Goal: Information Seeking & Learning: Learn about a topic

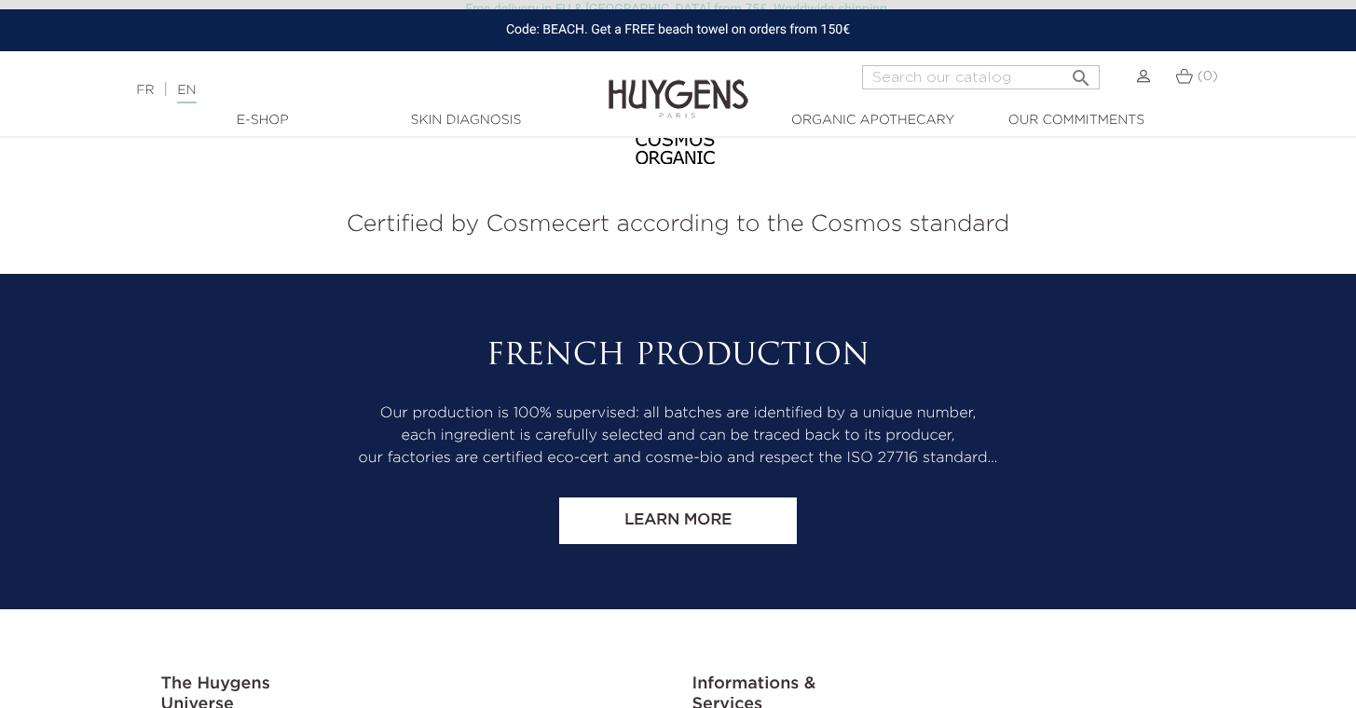
scroll to position [7832, 0]
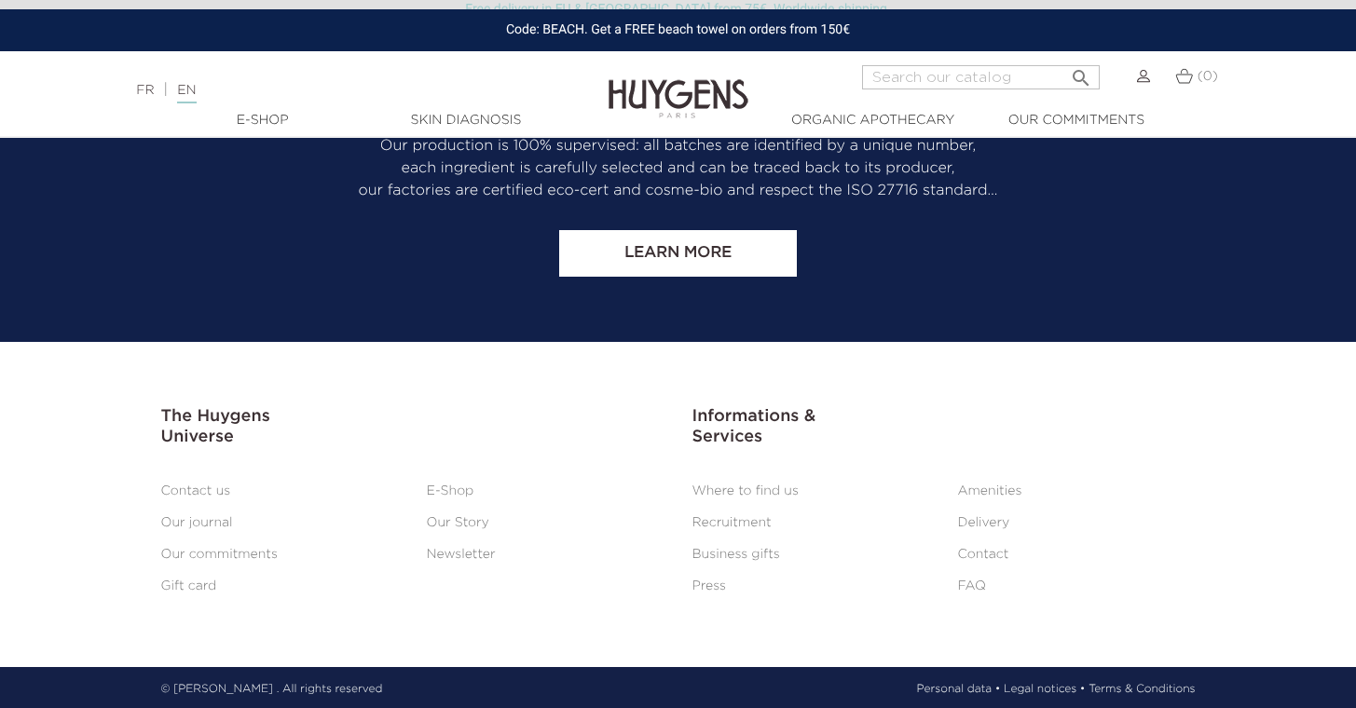
click at [473, 517] on link "Our Story" at bounding box center [458, 522] width 62 height 13
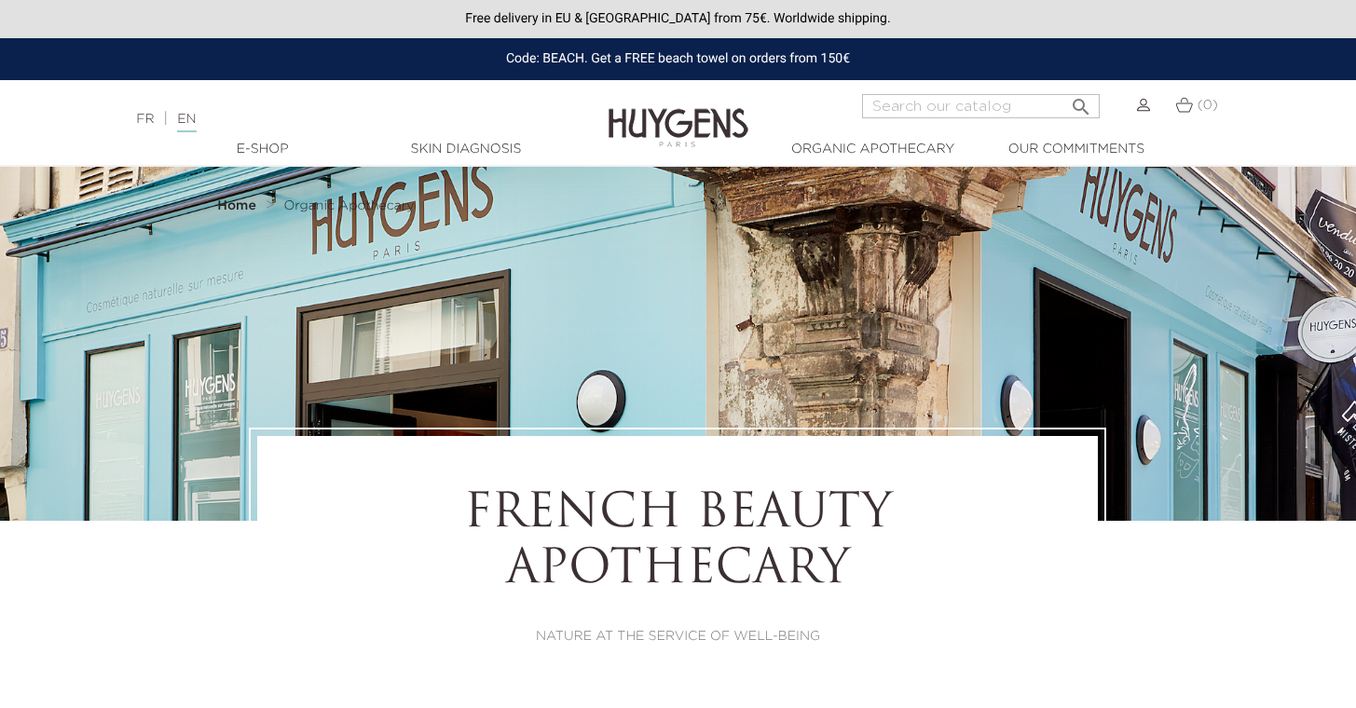
select select "FR"
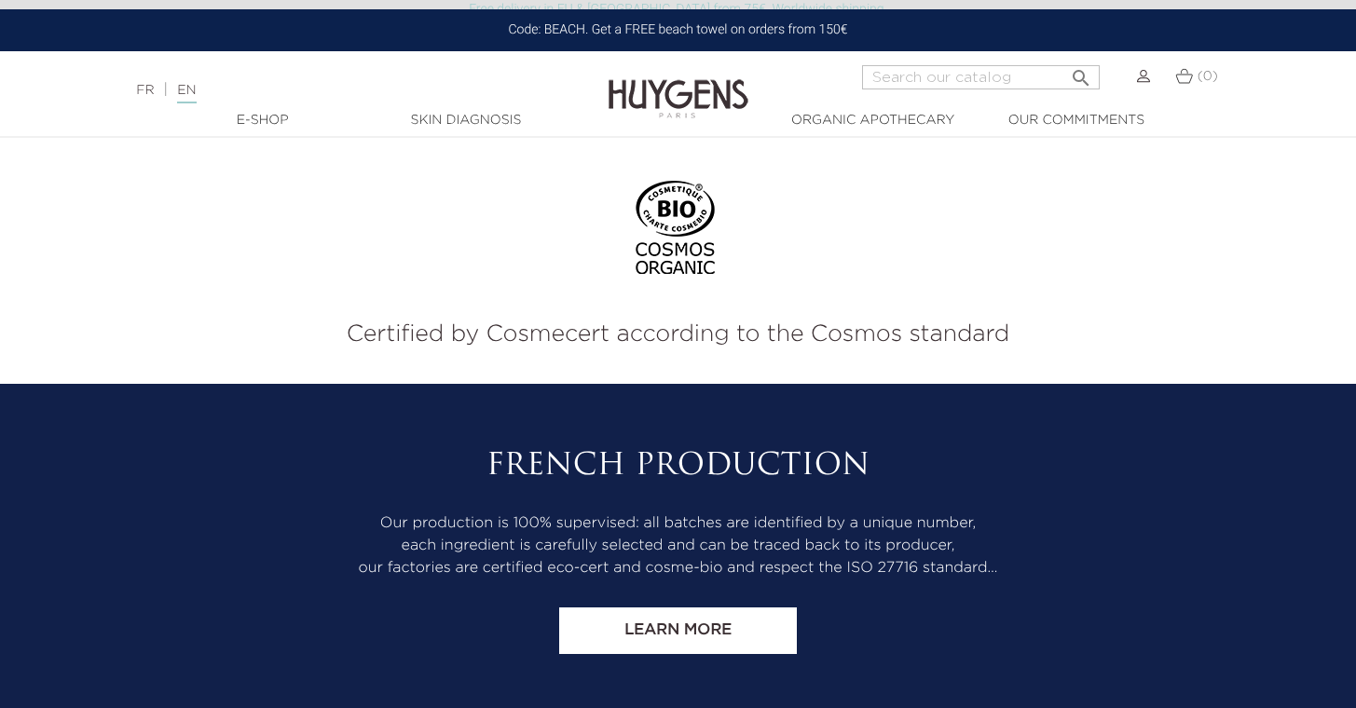
scroll to position [10004, 0]
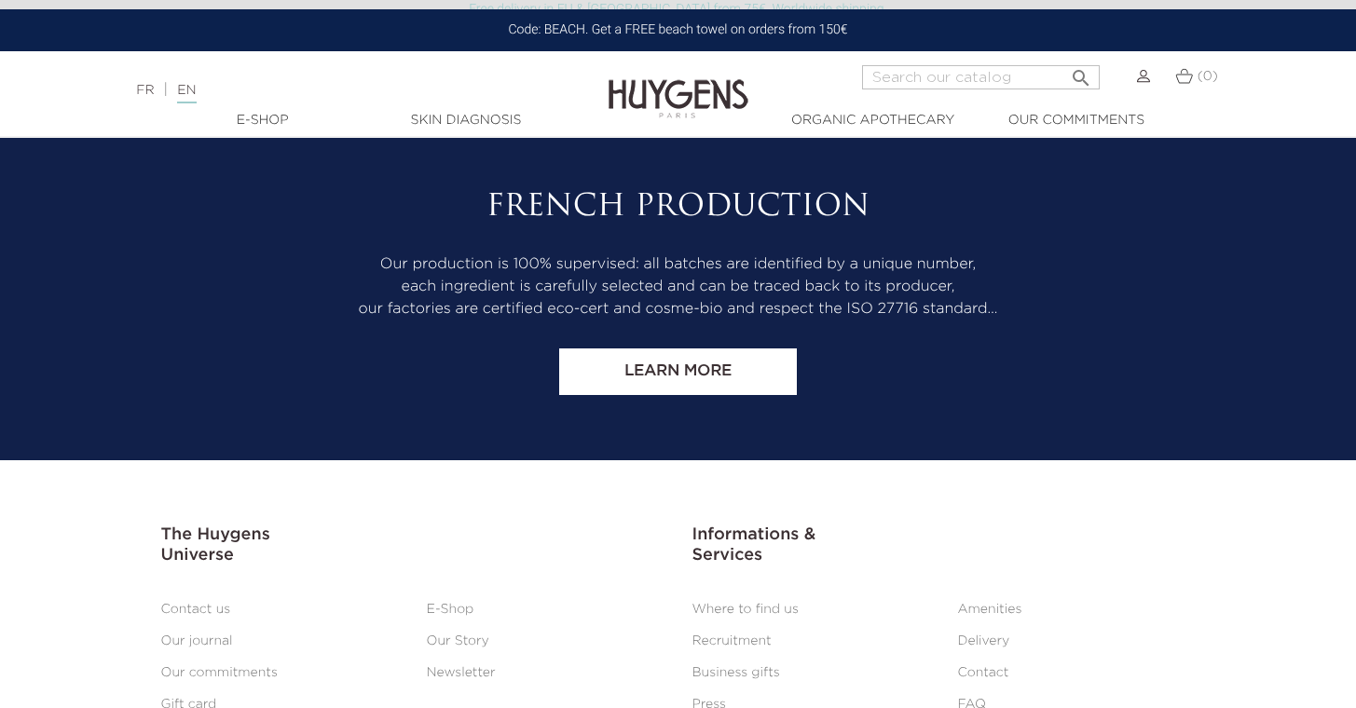
click at [220, 640] on link "Our journal" at bounding box center [197, 641] width 72 height 13
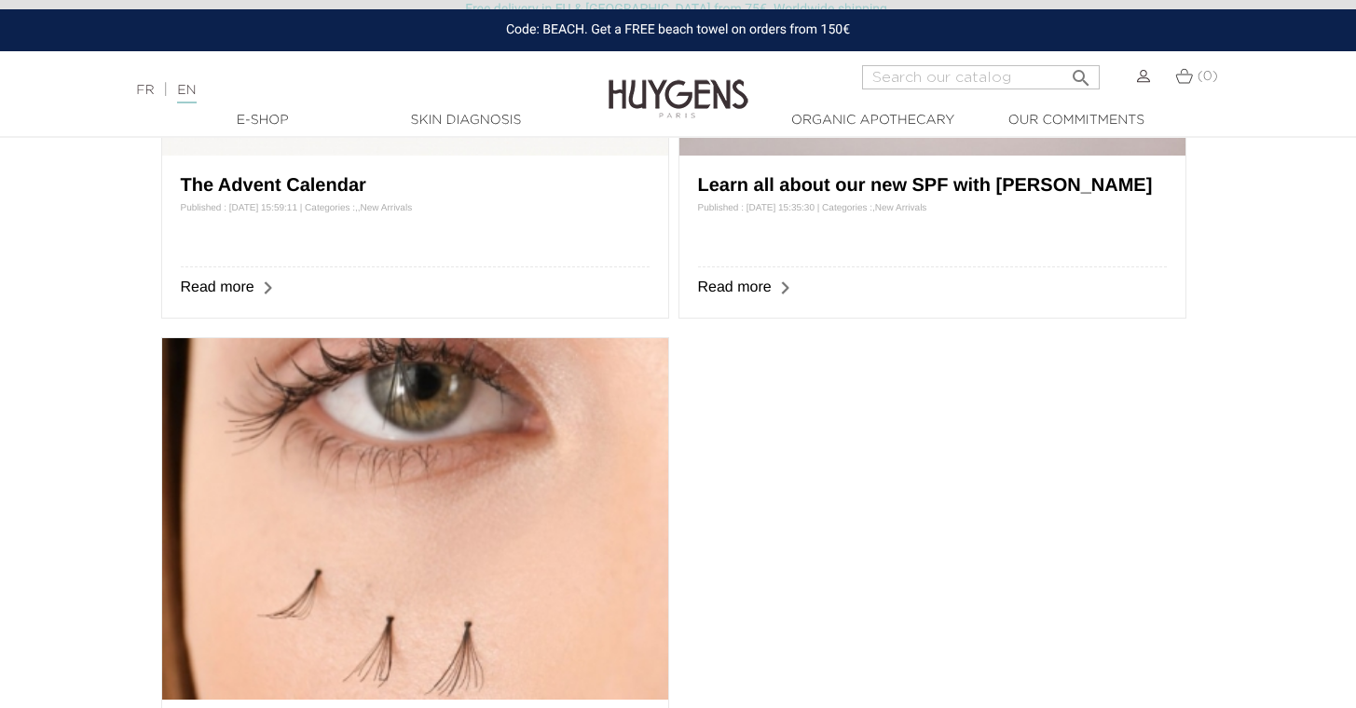
scroll to position [1219, 0]
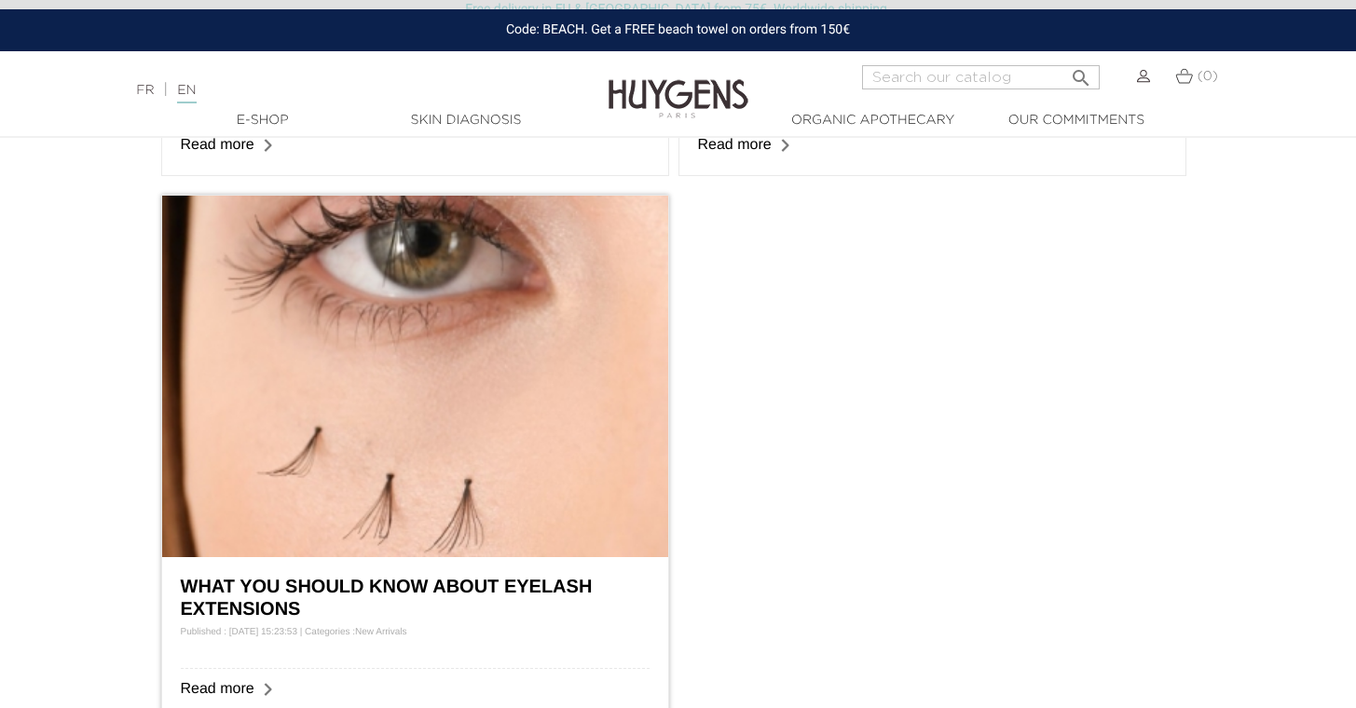
click at [457, 392] on img at bounding box center [415, 377] width 506 height 362
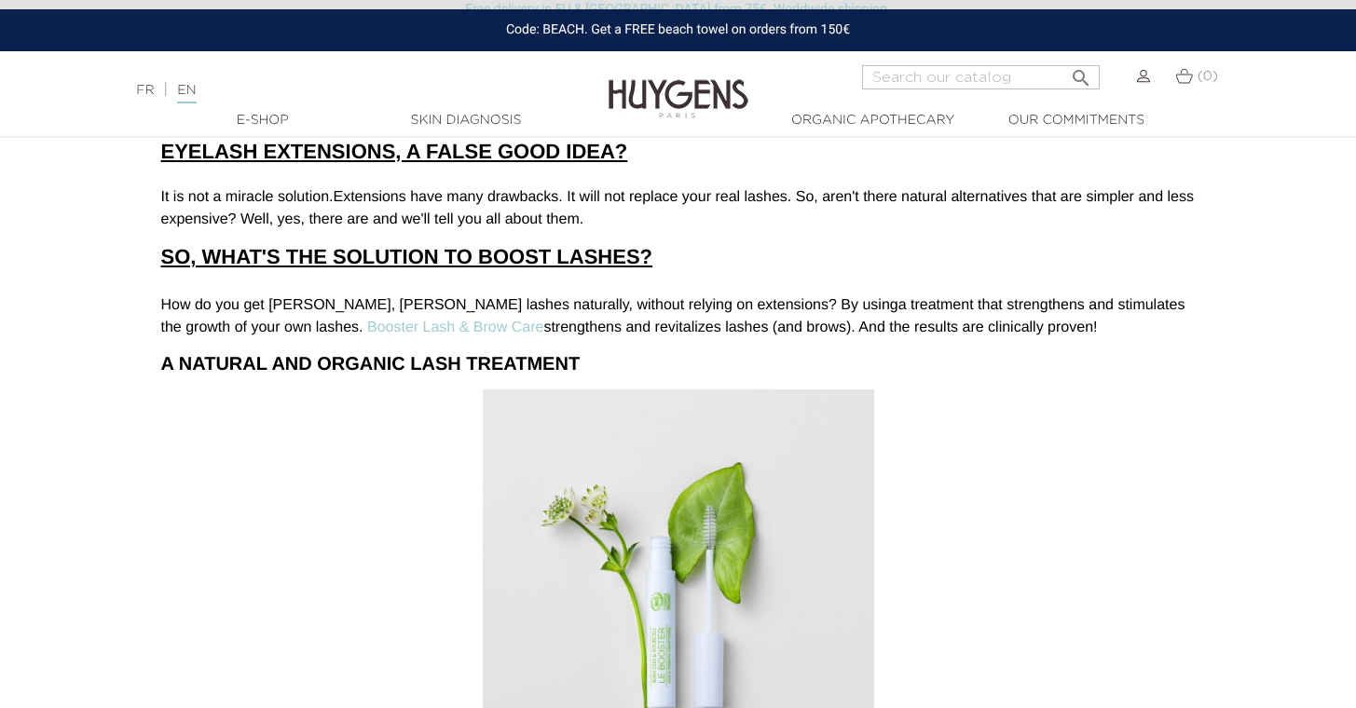
scroll to position [3163, 0]
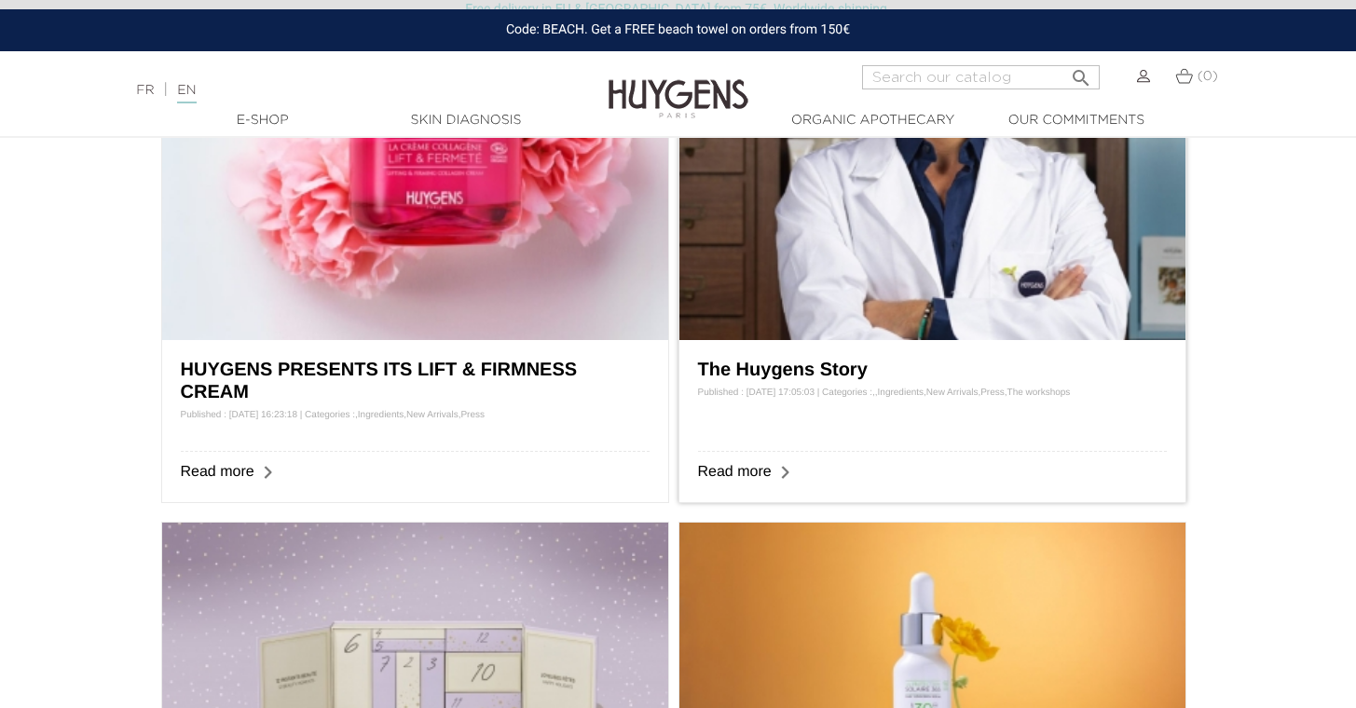
scroll to position [334, 0]
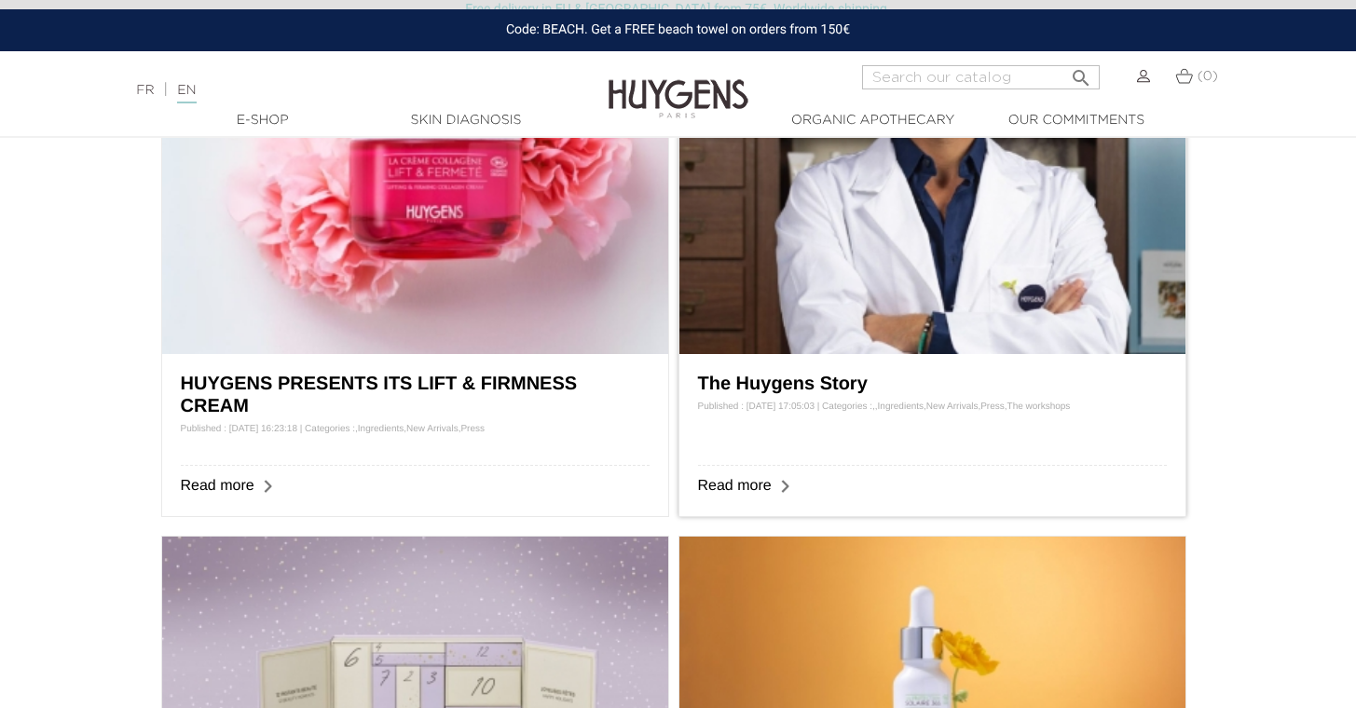
click at [816, 270] on img at bounding box center [932, 174] width 506 height 362
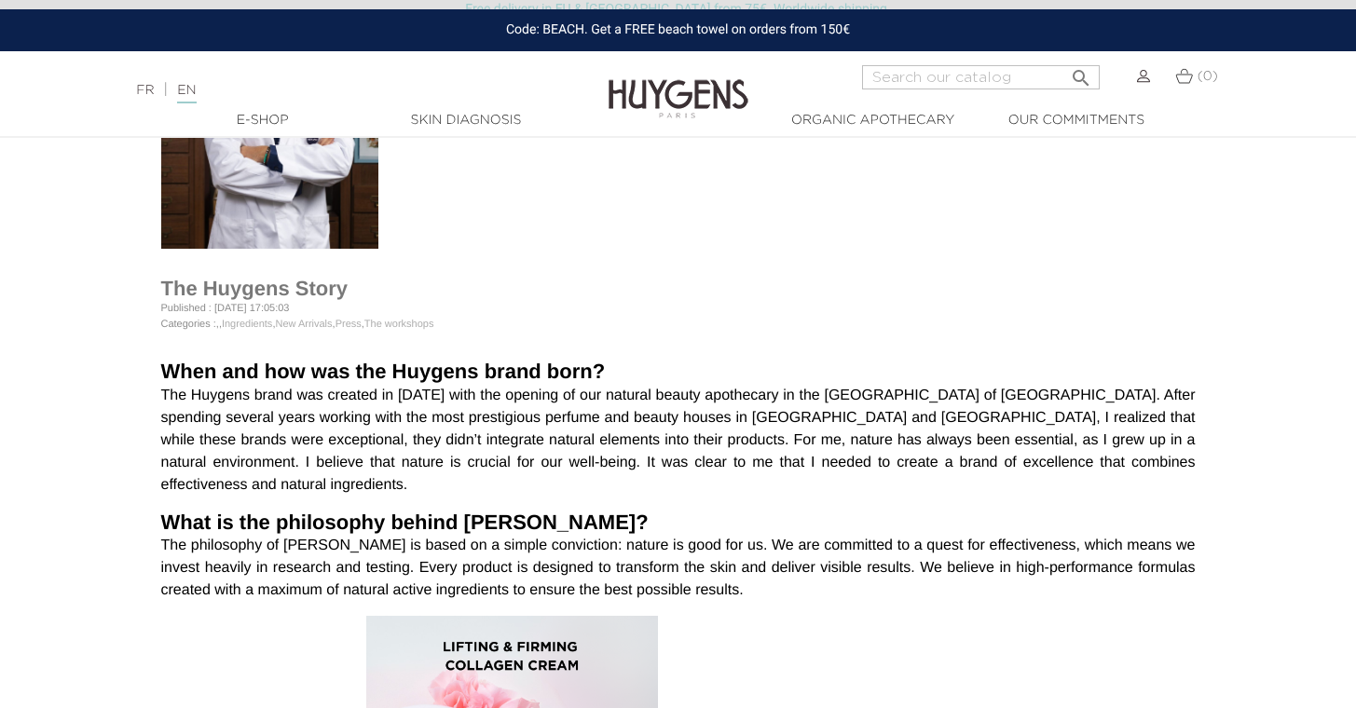
scroll to position [320, 0]
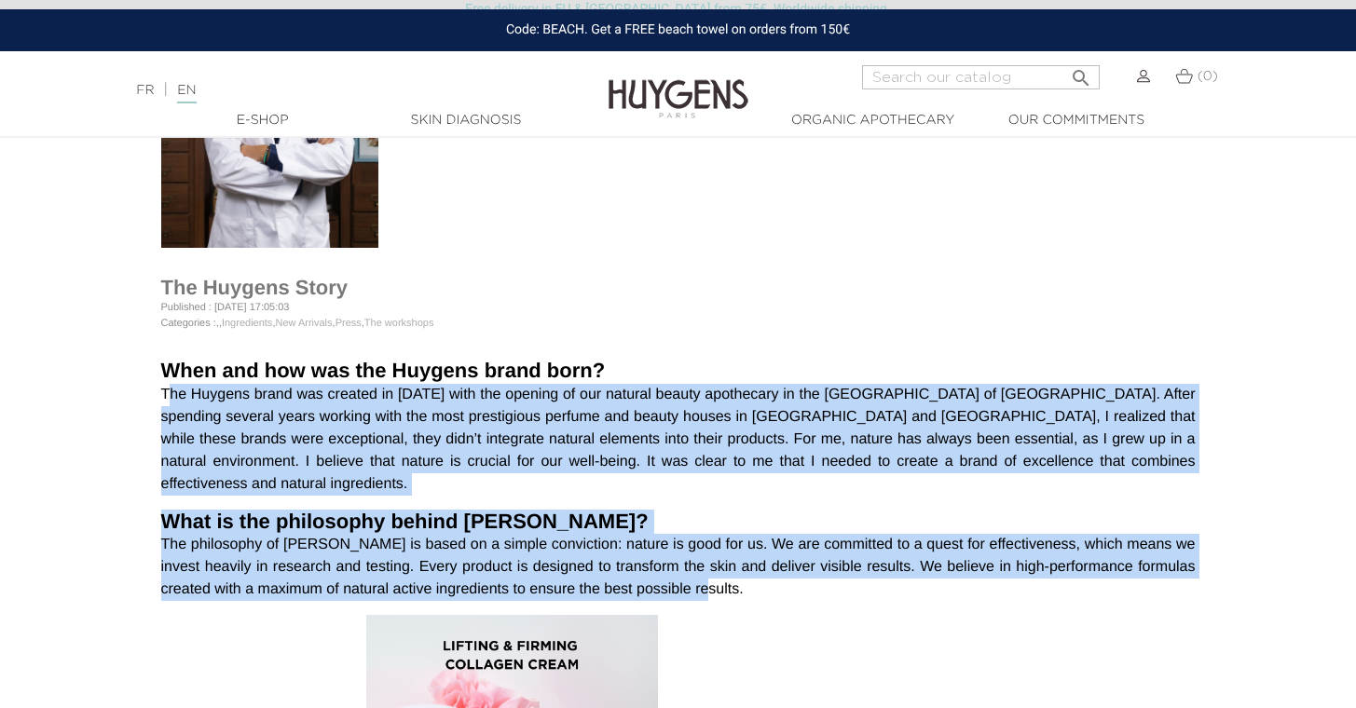
drag, startPoint x: 165, startPoint y: 389, endPoint x: 1247, endPoint y: 565, distance: 1096.3
copy article "lo Ipsumdo sitam con adipisc el 5609 sedd eiu tempori ut lab etdolor magnaa eni…"
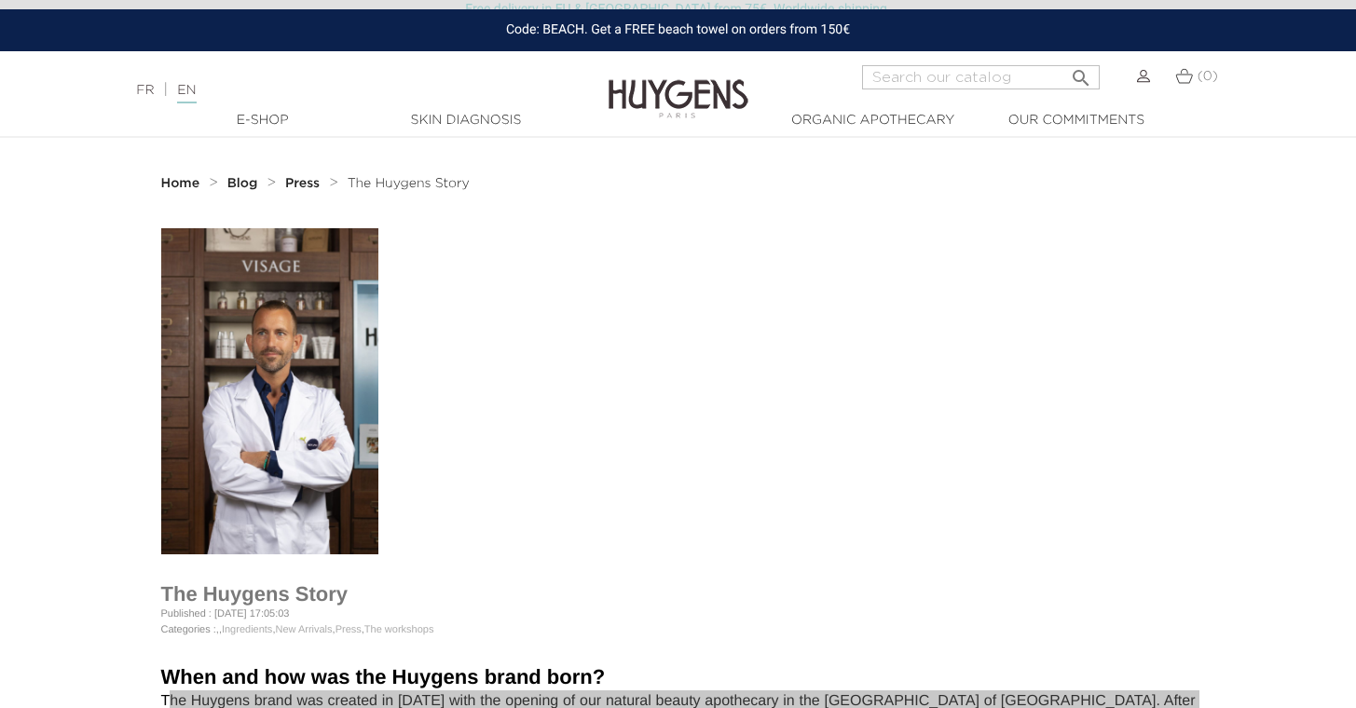
scroll to position [31, 0]
